Goal: Task Accomplishment & Management: Use online tool/utility

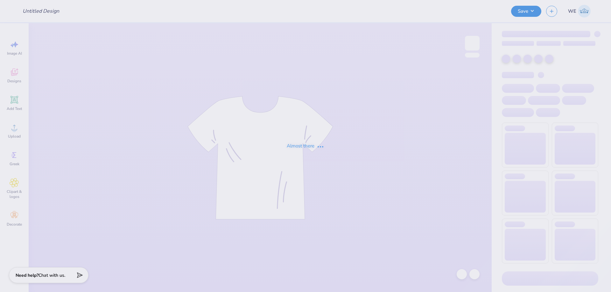
type input "Theta Parents Weekend 2025 Q-Zip"
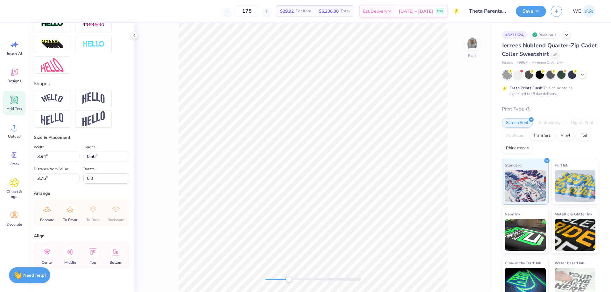
scroll to position [244, 0]
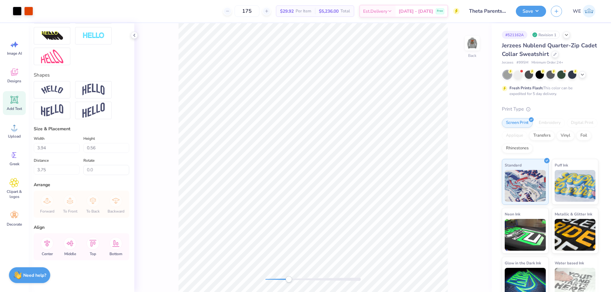
type input "1.10"
type input "0.33"
type input "4.42"
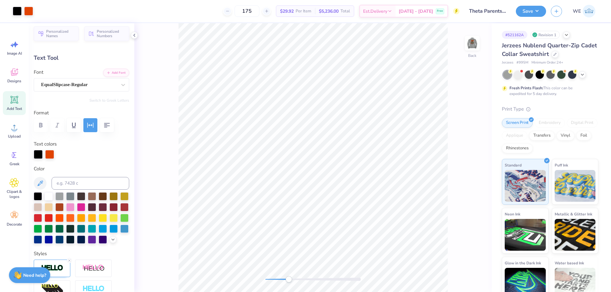
scroll to position [3, 0]
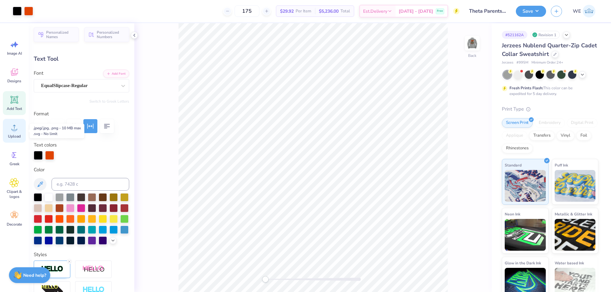
click at [14, 131] on circle at bounding box center [14, 130] width 4 height 4
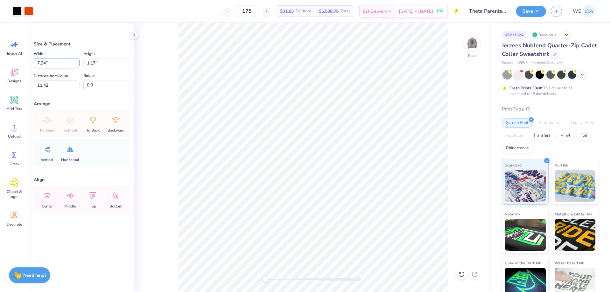
click at [54, 65] on input "7.94" at bounding box center [57, 63] width 46 height 10
type input "4.00"
type input "0.59"
type input "11.71"
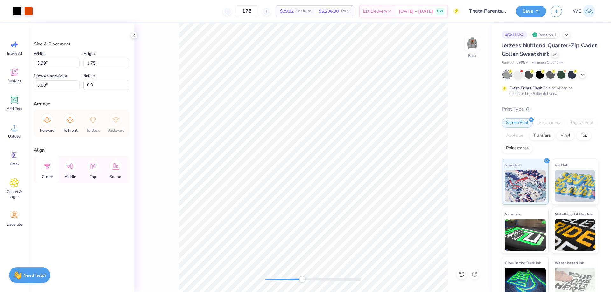
click at [49, 166] on icon at bounding box center [47, 166] width 13 height 13
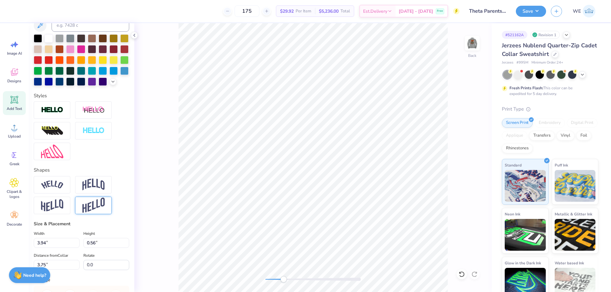
scroll to position [191, 0]
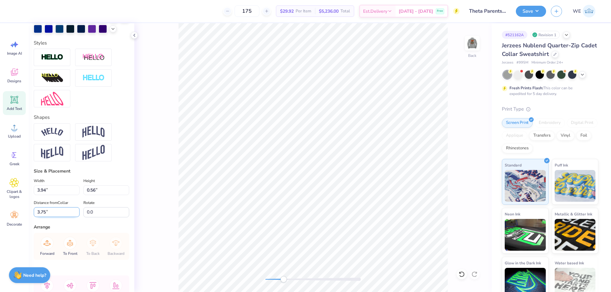
click at [62, 217] on input "3.75" at bounding box center [57, 212] width 46 height 10
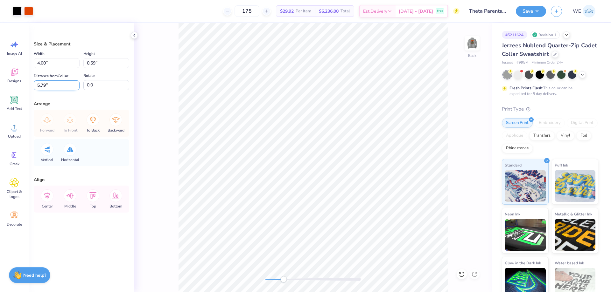
click at [54, 87] on input "5.79" at bounding box center [57, 85] width 46 height 10
paste input "3.75"
type input "3.75"
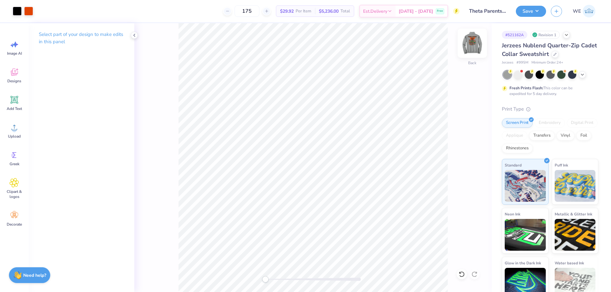
click at [477, 41] on img at bounding box center [471, 43] width 25 height 25
click at [19, 132] on div "Upload" at bounding box center [14, 131] width 23 height 24
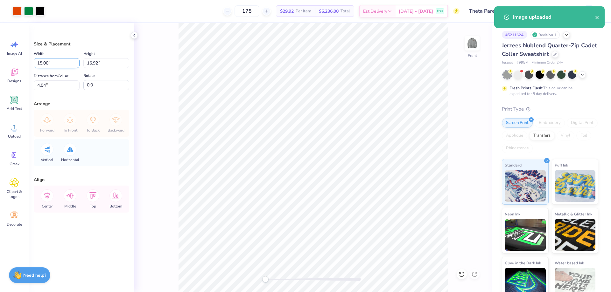
click at [53, 63] on input "15.00" at bounding box center [57, 63] width 46 height 10
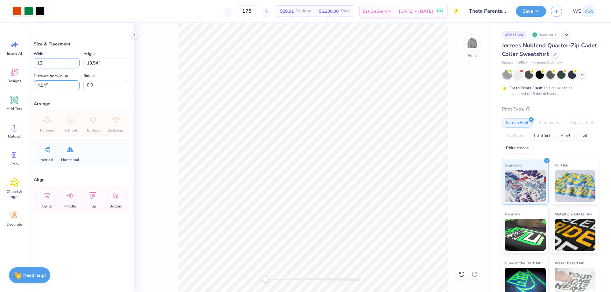
type input "12.00"
type input "13.54"
type input "3"
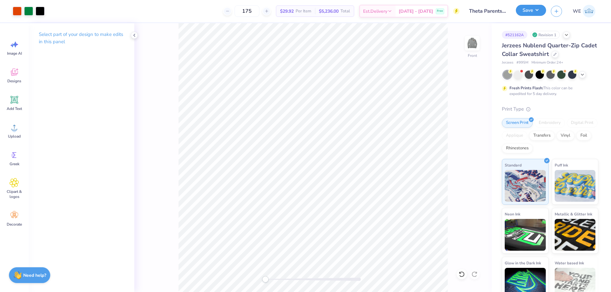
click at [531, 12] on button "Save" at bounding box center [531, 10] width 30 height 11
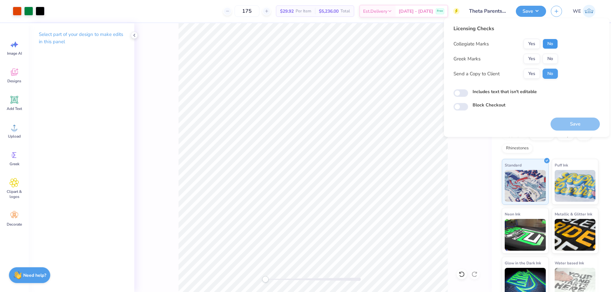
click at [549, 44] on button "No" at bounding box center [549, 44] width 15 height 10
click at [534, 67] on div "Collegiate Marks Yes No Greek Marks Yes No Send a Copy to Client Yes No" at bounding box center [505, 59] width 104 height 40
click at [535, 46] on button "Yes" at bounding box center [531, 44] width 17 height 10
click at [535, 57] on button "Yes" at bounding box center [531, 59] width 17 height 10
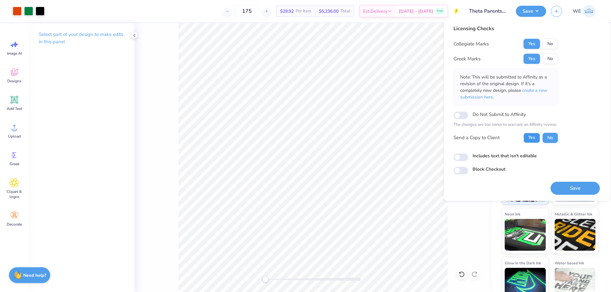
click at [534, 136] on button "Yes" at bounding box center [531, 138] width 17 height 10
click at [458, 159] on input "Includes text that isn't editable" at bounding box center [460, 158] width 15 height 8
checkbox input "true"
click at [574, 189] on button "Save" at bounding box center [574, 188] width 49 height 13
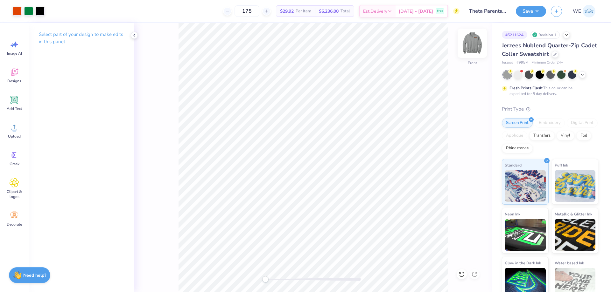
click at [470, 45] on img at bounding box center [471, 43] width 25 height 25
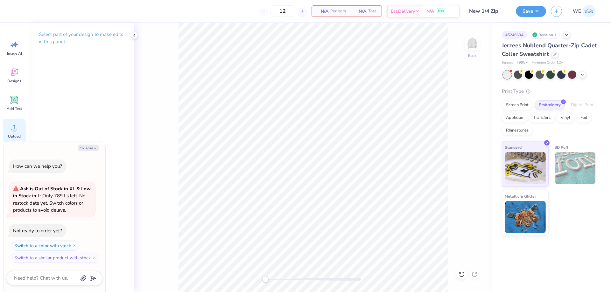
click at [12, 127] on icon at bounding box center [15, 128] width 10 height 10
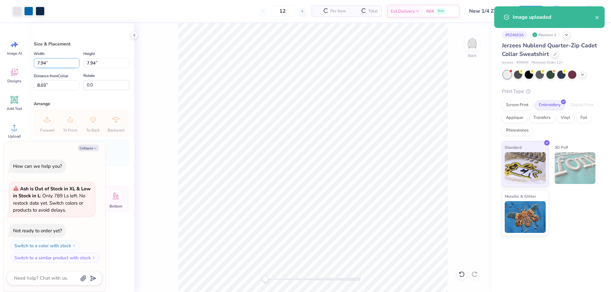
type textarea "x"
click at [47, 61] on input "7.94" at bounding box center [57, 63] width 46 height 10
type input "4"
type textarea "x"
type input "4.00"
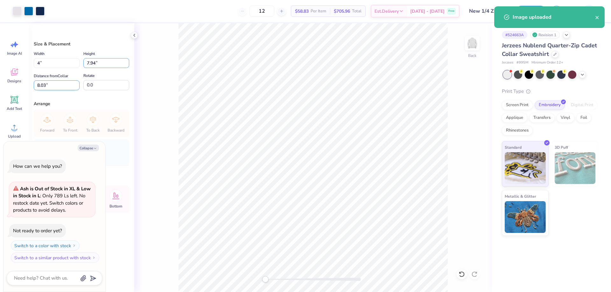
type input "4.00"
click at [55, 85] on input "10.00" at bounding box center [57, 85] width 46 height 10
type input "3"
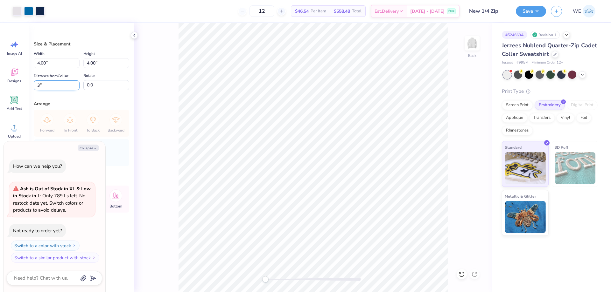
click at [58, 86] on input "3" at bounding box center [57, 85] width 46 height 10
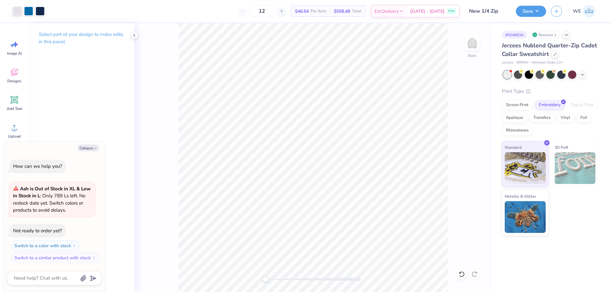
type textarea "x"
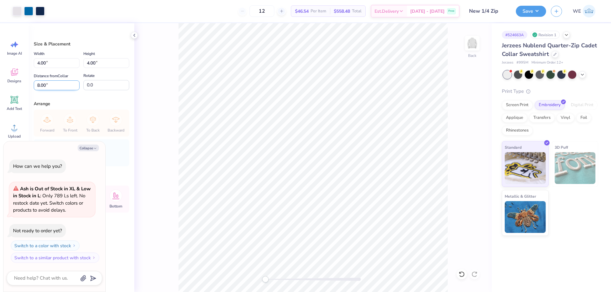
click at [53, 83] on input "8.00" at bounding box center [57, 85] width 46 height 10
type input "3"
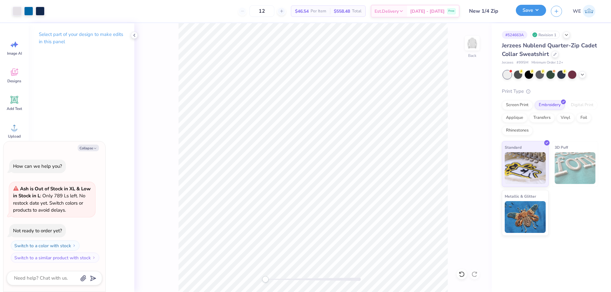
click at [535, 16] on button "Save" at bounding box center [531, 10] width 30 height 11
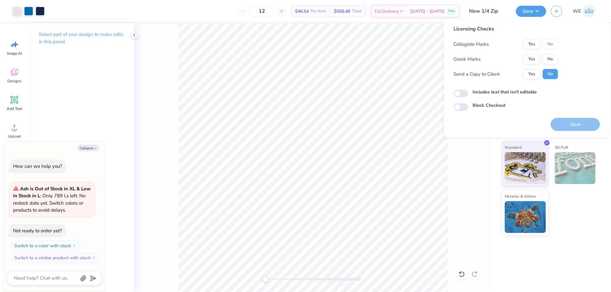
drag, startPoint x: 550, startPoint y: 41, endPoint x: 551, endPoint y: 51, distance: 10.2
click at [551, 41] on button "No" at bounding box center [549, 44] width 15 height 10
click at [552, 54] on div "Collegiate Marks Yes No Greek Marks Yes No Send a Copy to Client Yes No" at bounding box center [505, 59] width 104 height 40
click at [553, 55] on button "No" at bounding box center [549, 59] width 15 height 10
click at [537, 73] on button "Yes" at bounding box center [531, 74] width 17 height 10
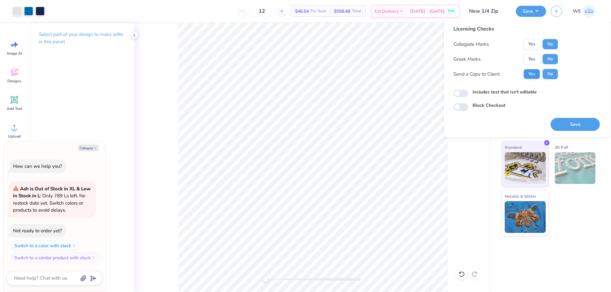
type textarea "x"
click at [465, 93] on input "Includes text that isn't editable" at bounding box center [460, 94] width 15 height 8
checkbox input "true"
click at [558, 121] on button "Save" at bounding box center [574, 124] width 49 height 13
type textarea "x"
